Goal: Task Accomplishment & Management: Manage account settings

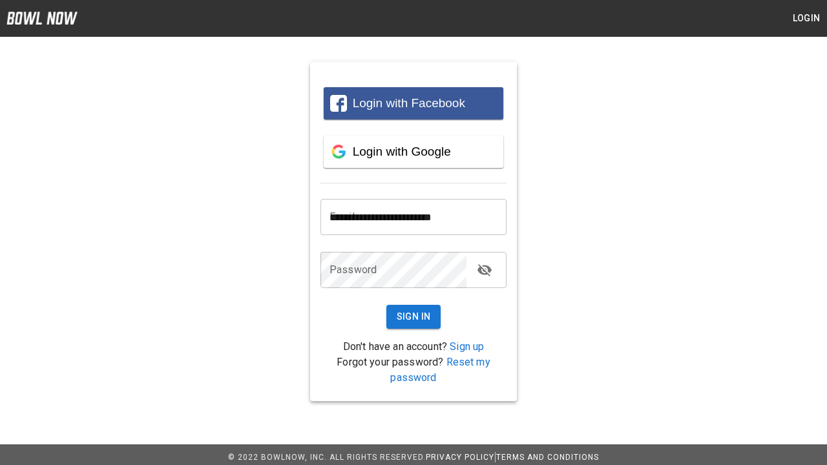
type input "**********"
click at [414, 317] on button "Sign In" at bounding box center [413, 317] width 55 height 24
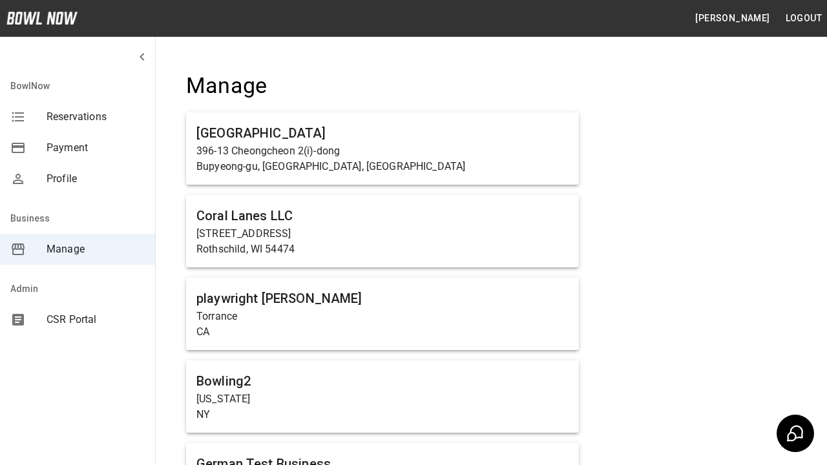
click at [78, 249] on span "Manage" at bounding box center [96, 250] width 98 height 16
